Goal: Information Seeking & Learning: Learn about a topic

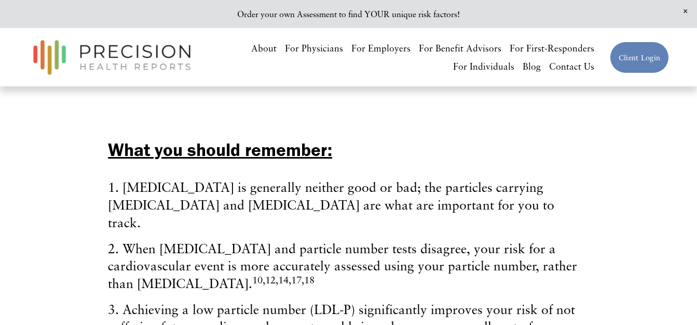
scroll to position [2129, 0]
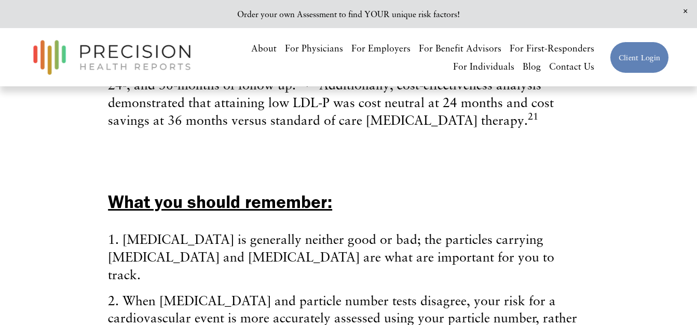
click at [684, 9] on span "Close Announcement" at bounding box center [685, 11] width 23 height 23
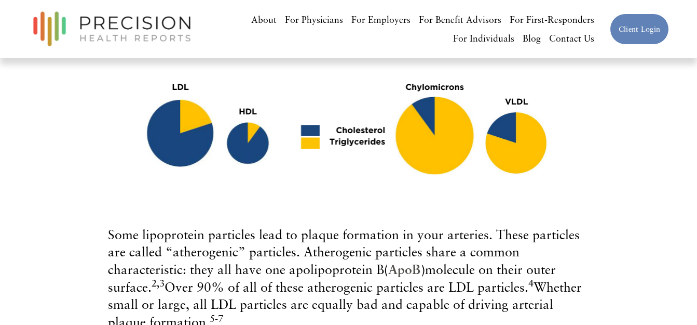
scroll to position [1039, 0]
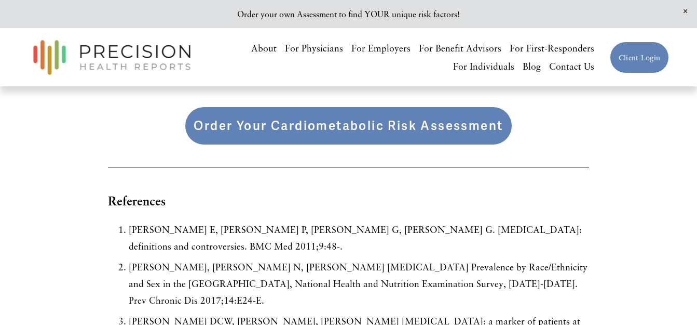
scroll to position [3220, 0]
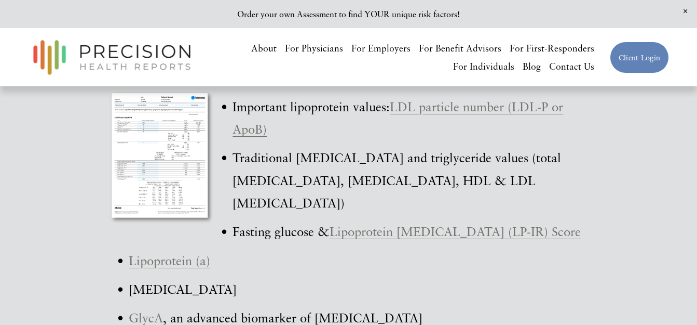
scroll to position [3168, 0]
click at [442, 226] on link "Lipoprotein Insulin Resistance (LP-IR) Score" at bounding box center [455, 231] width 251 height 15
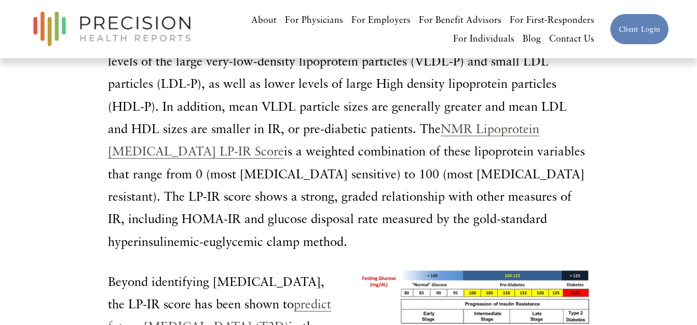
scroll to position [935, 0]
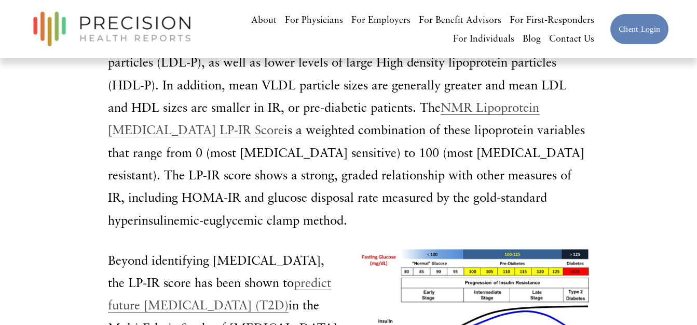
drag, startPoint x: 463, startPoint y: 209, endPoint x: 415, endPoint y: 238, distance: 55.7
click at [415, 249] on div at bounding box center [474, 311] width 232 height 124
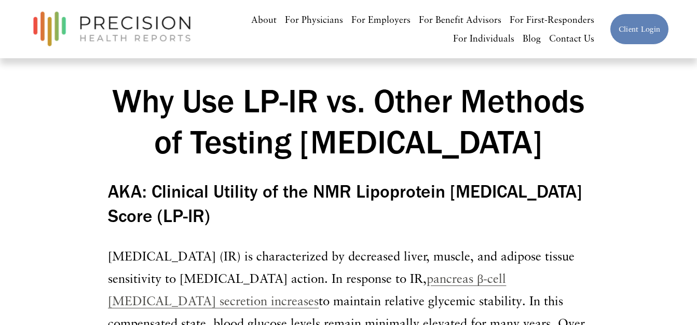
scroll to position [104, 0]
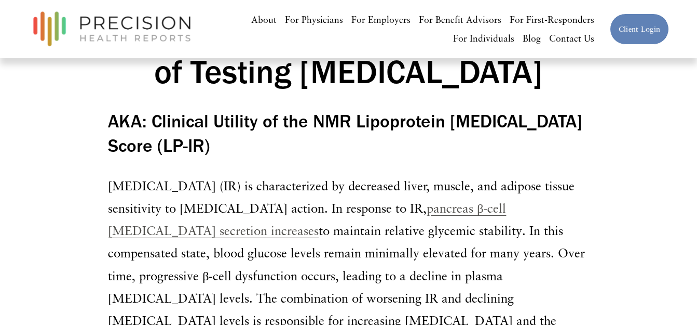
drag, startPoint x: 359, startPoint y: 122, endPoint x: 302, endPoint y: 147, distance: 62.5
click at [302, 147] on h3 "AKA: Clinical Utility of the NMR Lipoprotein [MEDICAL_DATA] Score (LP-IR)" at bounding box center [348, 133] width 481 height 49
copy h3 "Lipoprotein [MEDICAL_DATA] Score (LP-IR)"
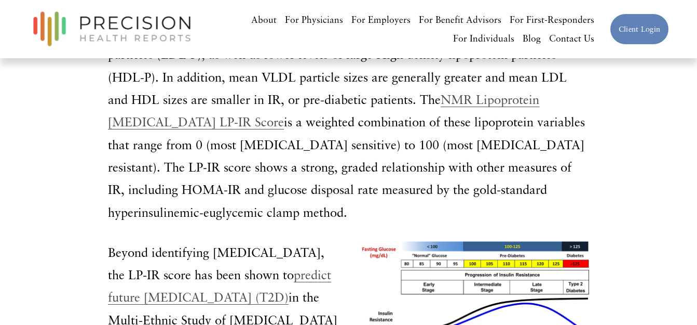
scroll to position [935, 0]
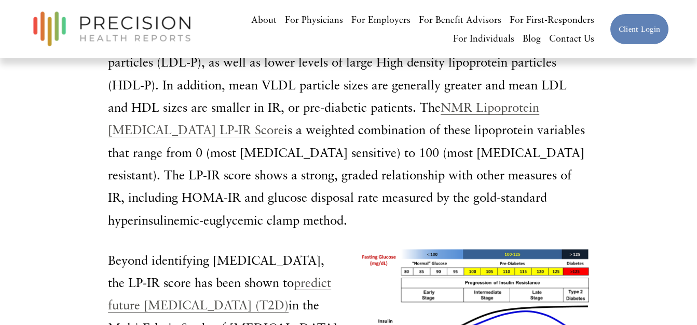
click at [435, 249] on div at bounding box center [474, 311] width 232 height 124
click at [453, 249] on div at bounding box center [474, 311] width 232 height 124
